Goal: Task Accomplishment & Management: Use online tool/utility

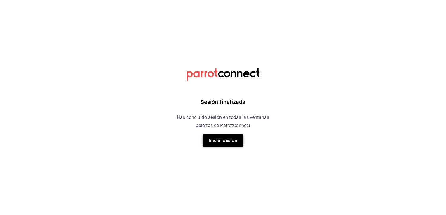
click at [223, 141] on button "Iniciar sesión" at bounding box center [222, 140] width 41 height 12
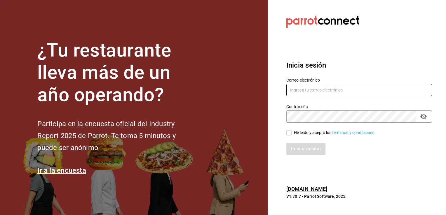
type input "calebfranco@grupocosteno.com"
click at [288, 133] on input "He leído y acepto los Términos y condiciones." at bounding box center [288, 132] width 5 height 5
checkbox input "true"
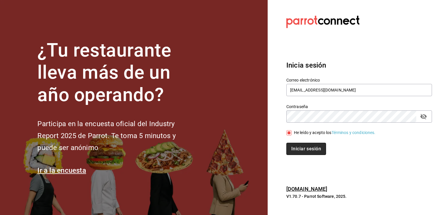
click at [310, 150] on button "Iniciar sesión" at bounding box center [306, 149] width 40 height 12
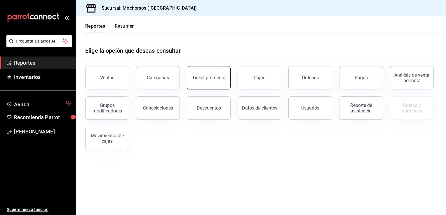
click at [215, 79] on div "Ticket promedio" at bounding box center [208, 78] width 33 height 6
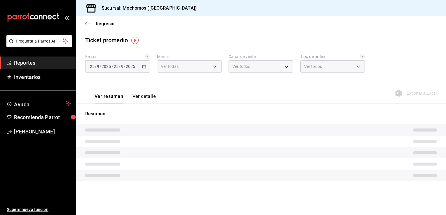
type input "81a909d9-58c5-46d1-b07d-4106a63ec642"
type input "PARROT,UBER_EATS,RAPPI,DIDI_FOOD,ONLINE"
type input "4757a820-eeb2-41c4-a2a2-ff7184acdd23,e3c18427-67e3-456a-aa48-e63191ec6ccf,aa1fd…"
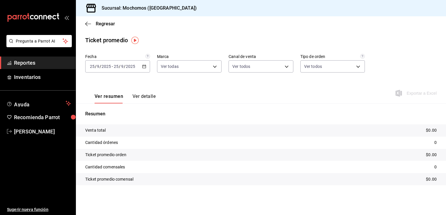
click at [144, 67] on icon "button" at bounding box center [144, 66] width 4 height 4
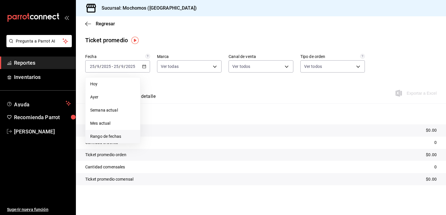
click at [102, 135] on span "Rango de fechas" at bounding box center [112, 137] width 45 height 6
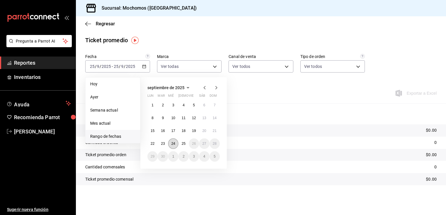
click at [170, 142] on button "24" at bounding box center [173, 144] width 10 height 11
click at [182, 143] on abbr "25" at bounding box center [183, 144] width 4 height 4
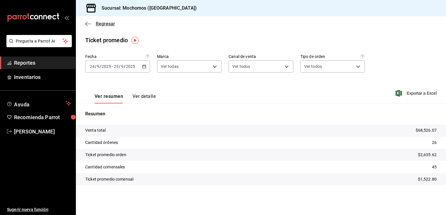
click at [99, 24] on span "Regresar" at bounding box center [105, 24] width 19 height 6
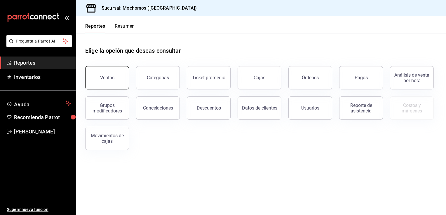
click at [110, 78] on div "Ventas" at bounding box center [107, 78] width 14 height 6
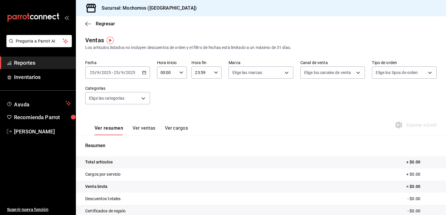
click at [144, 73] on icon "button" at bounding box center [144, 73] width 4 height 4
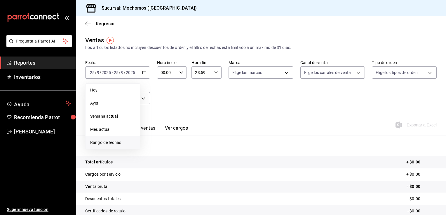
click at [103, 141] on span "Rango de fechas" at bounding box center [112, 143] width 45 height 6
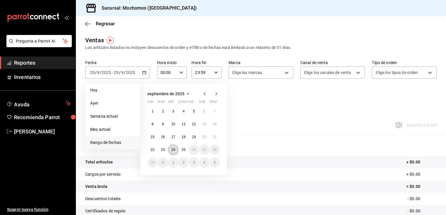
click at [174, 148] on abbr "24" at bounding box center [173, 150] width 4 height 4
click at [183, 148] on abbr "25" at bounding box center [183, 150] width 4 height 4
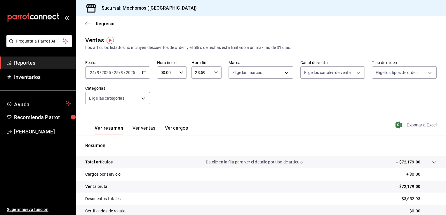
click at [410, 123] on span "Exportar a Excel" at bounding box center [416, 125] width 40 height 7
click at [103, 23] on span "Regresar" at bounding box center [105, 24] width 19 height 6
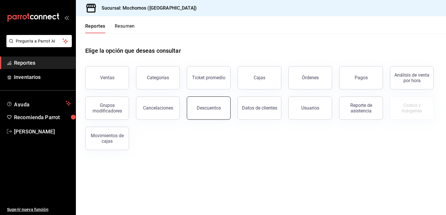
click at [197, 104] on button "Descuentos" at bounding box center [209, 108] width 44 height 23
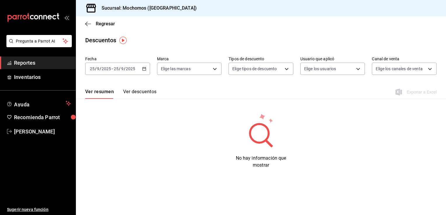
click at [145, 69] on icon "button" at bounding box center [144, 69] width 4 height 4
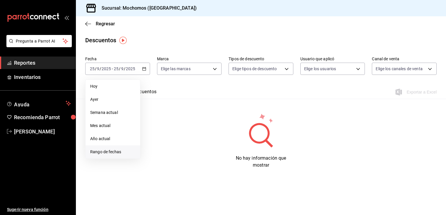
click at [106, 149] on span "Rango de fechas" at bounding box center [112, 152] width 45 height 6
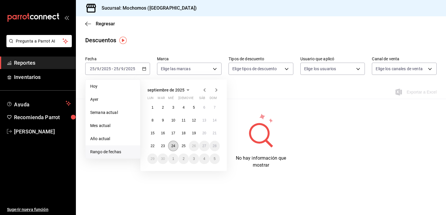
click at [173, 145] on abbr "24" at bounding box center [173, 146] width 4 height 4
click at [180, 145] on button "25" at bounding box center [183, 146] width 10 height 11
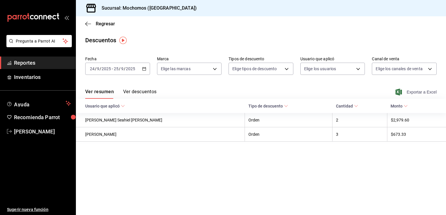
click at [419, 91] on span "Exportar a Excel" at bounding box center [416, 92] width 40 height 7
click at [33, 132] on span "caleb franco" at bounding box center [42, 132] width 57 height 8
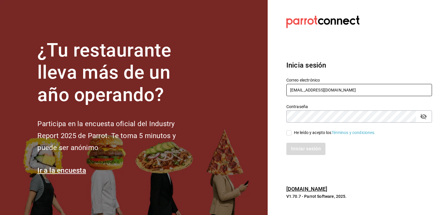
click at [371, 88] on input "calebfranco@grupocosteno.com" at bounding box center [359, 90] width 146 height 12
type input "caleb.franco@grupocosteno.com"
click at [289, 132] on input "He leído y acepto los Términos y condiciones." at bounding box center [288, 132] width 5 height 5
checkbox input "true"
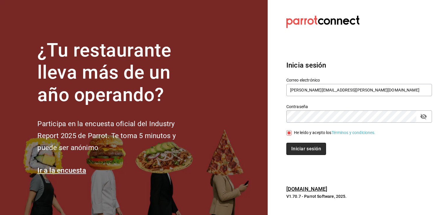
click at [303, 148] on button "Iniciar sesión" at bounding box center [306, 149] width 40 height 12
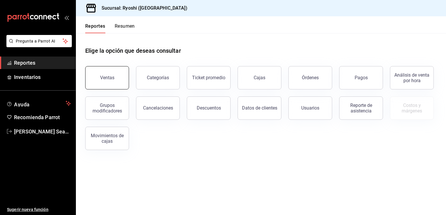
click at [99, 75] on button "Ventas" at bounding box center [107, 77] width 44 height 23
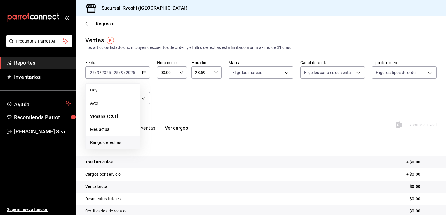
click at [104, 142] on span "Rango de fechas" at bounding box center [112, 143] width 45 height 6
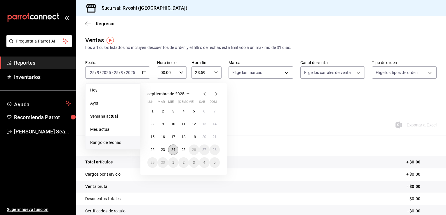
click at [173, 148] on abbr "24" at bounding box center [173, 150] width 4 height 4
click at [182, 148] on abbr "25" at bounding box center [183, 150] width 4 height 4
